Goal: Register for event/course

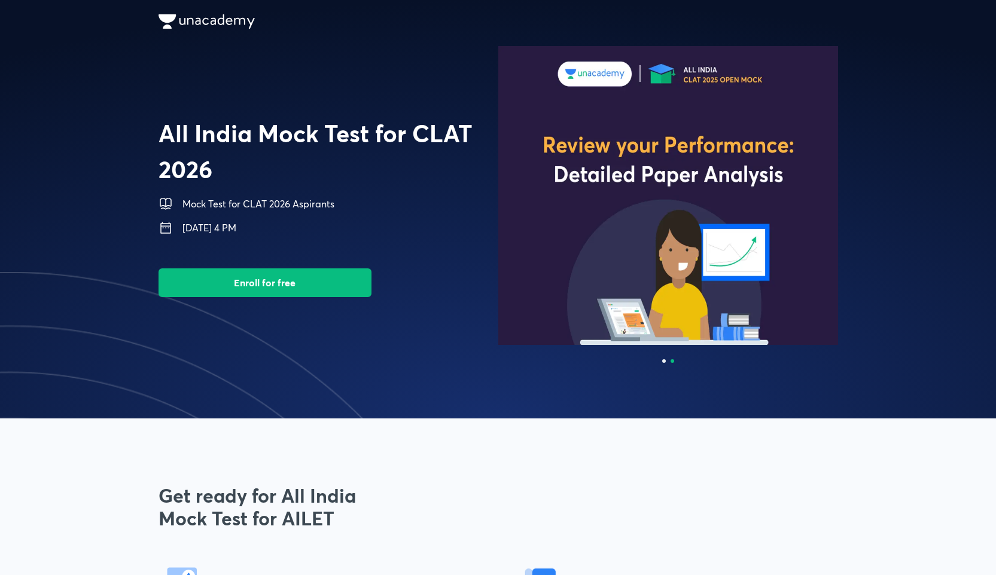
click at [547, 212] on img at bounding box center [668, 195] width 340 height 299
click at [663, 360] on div at bounding box center [664, 361] width 4 height 4
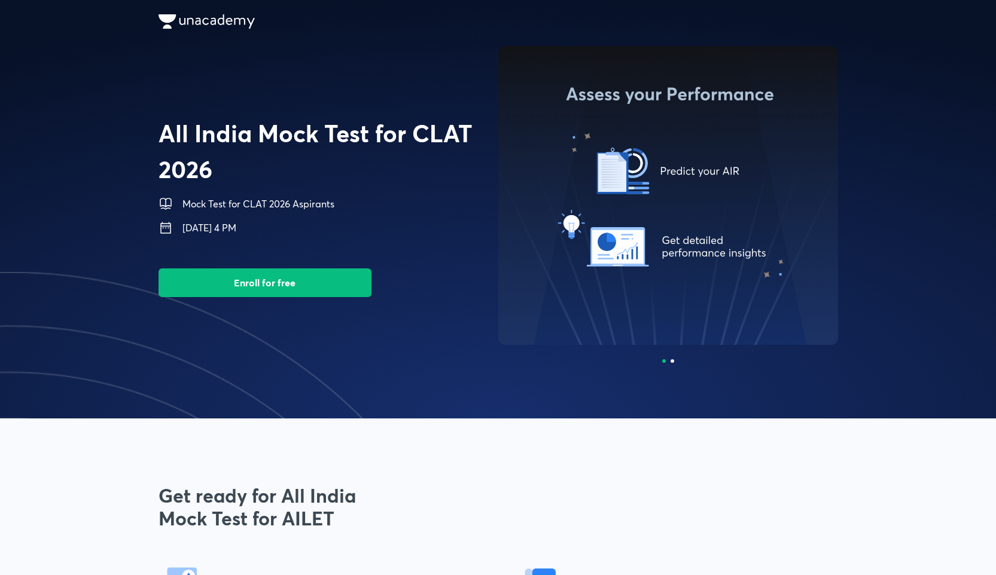
click at [698, 203] on img at bounding box center [668, 195] width 340 height 299
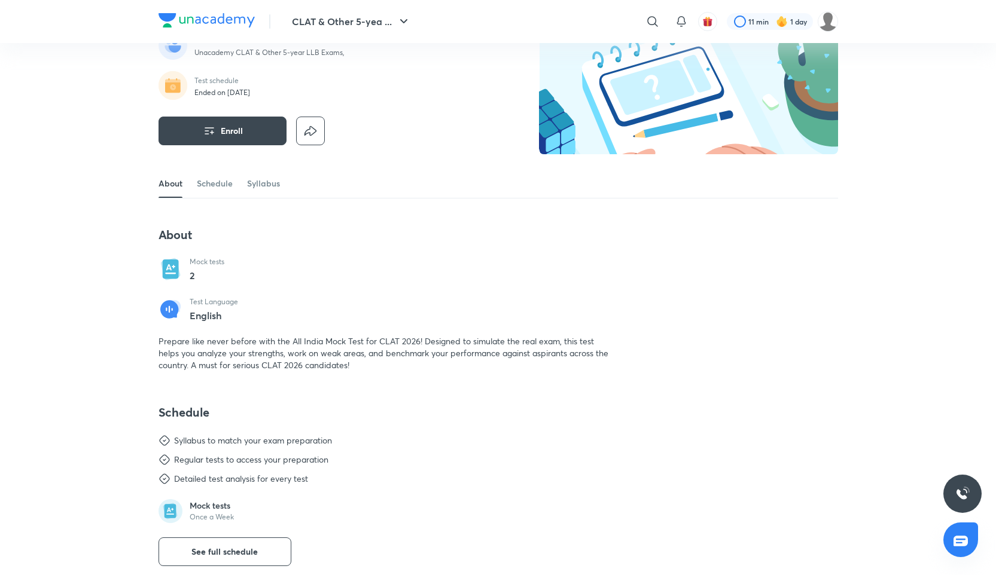
scroll to position [103, 0]
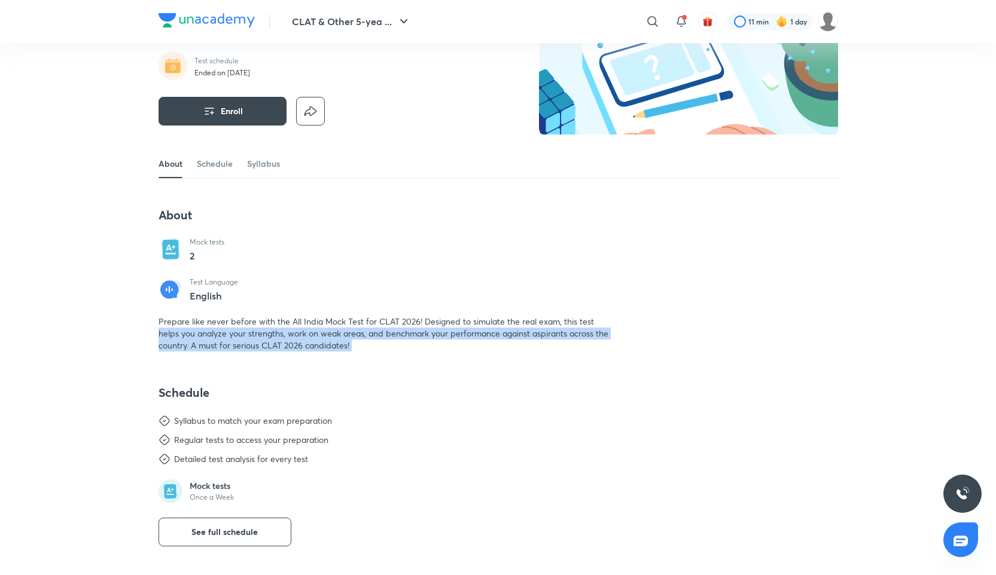
drag, startPoint x: 386, startPoint y: 359, endPoint x: 142, endPoint y: 334, distance: 245.3
click at [142, 334] on div "CLAT & Other 5-yea ... ​ 11 min 1 day FULL SYLLABUS TEST All India Mock Test fo…" at bounding box center [498, 541] width 996 height 1289
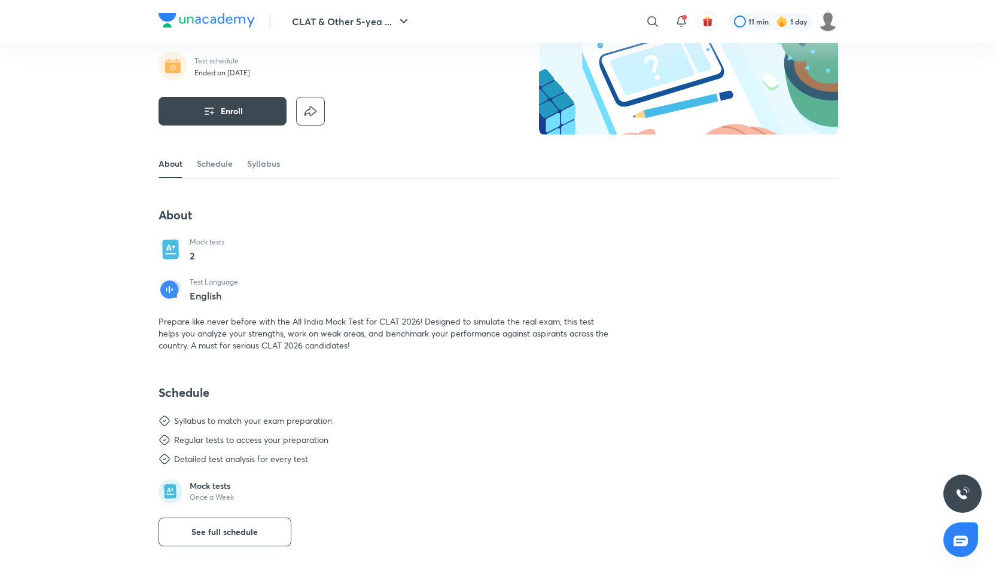
click at [553, 179] on div "About Schedule Syllabus About Mock tests 2 Test Language English Prepare like n…" at bounding box center [497, 456] width 679 height 614
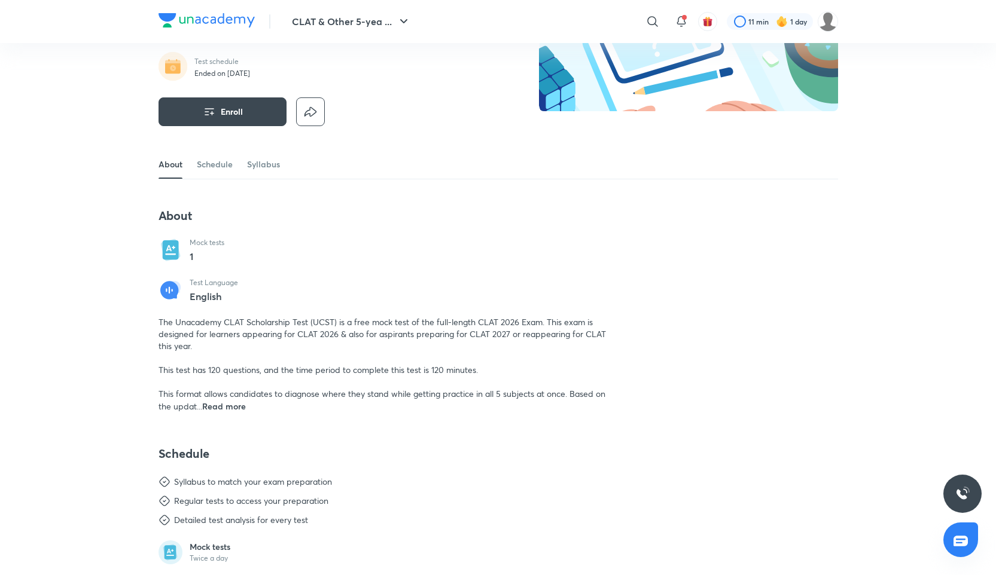
click at [210, 405] on span "Read more" at bounding box center [224, 406] width 44 height 11
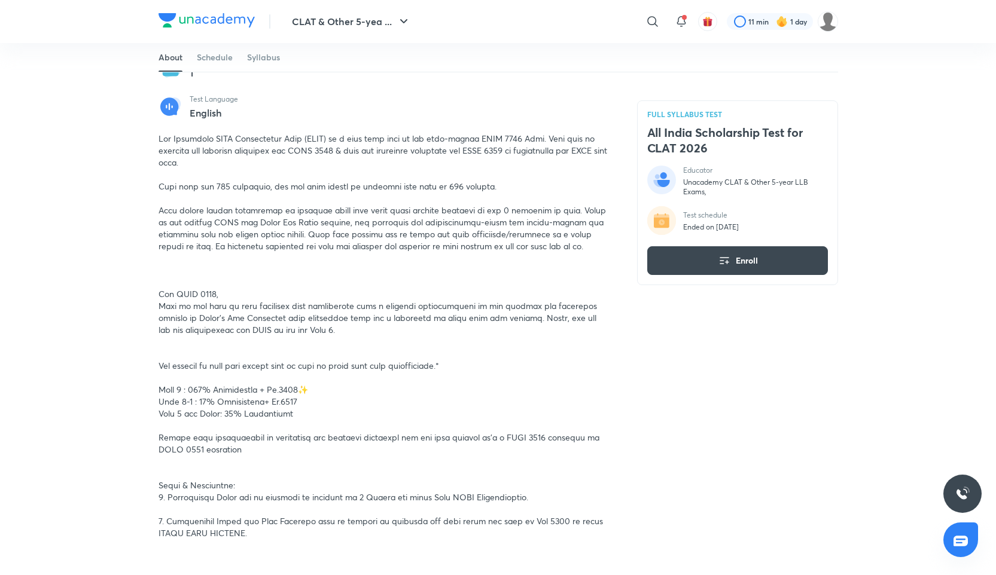
scroll to position [309, 0]
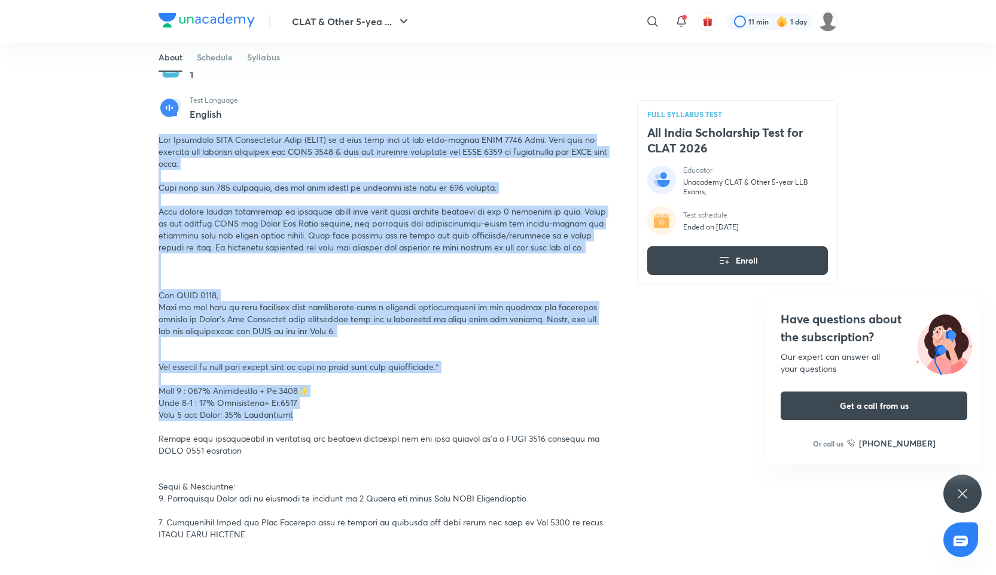
drag, startPoint x: 158, startPoint y: 139, endPoint x: 316, endPoint y: 417, distance: 319.5
click at [316, 417] on div at bounding box center [383, 337] width 450 height 407
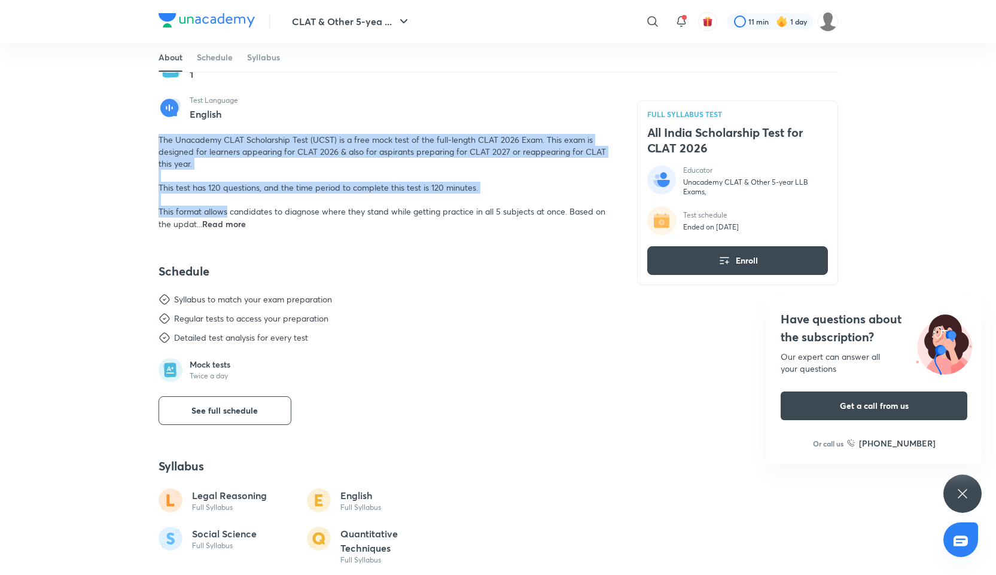
drag, startPoint x: 159, startPoint y: 142, endPoint x: 227, endPoint y: 210, distance: 96.0
click at [227, 210] on span "The Unacademy CLAT Scholarship Test (UCST) is a free mock test of the full-leng…" at bounding box center [381, 182] width 447 height 96
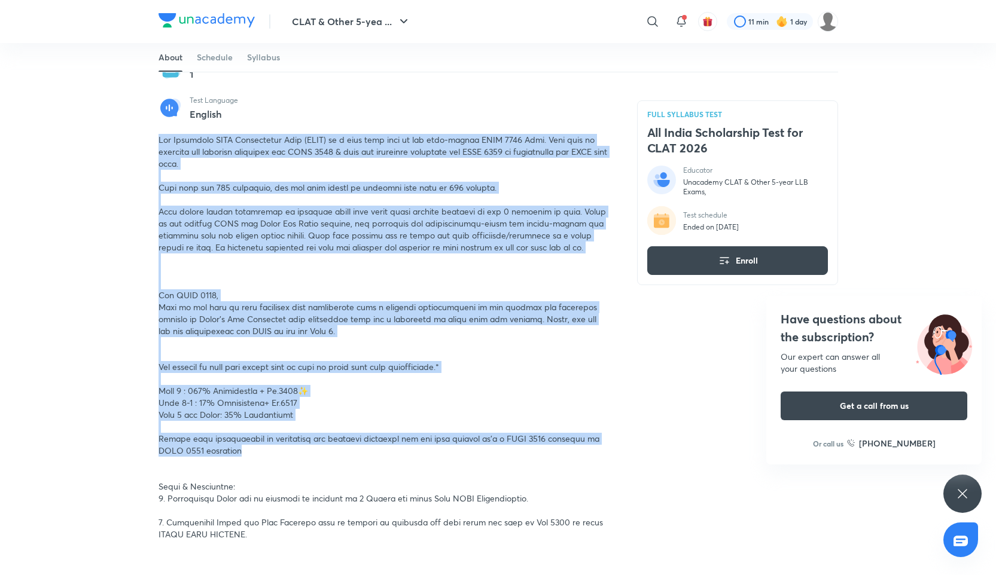
drag, startPoint x: 156, startPoint y: 138, endPoint x: 290, endPoint y: 454, distance: 343.5
click at [290, 454] on div "CLAT & Other 5-yea ... ​ 11 min 1 day FULL SYLLABUS TEST All India Scholarship …" at bounding box center [498, 532] width 996 height 1683
copy span "Lor Ipsumdolo SITA Consectetur Adip (ELIT) se d eius temp inci ut lab etdo-magn…"
